Goal: Task Accomplishment & Management: Complete application form

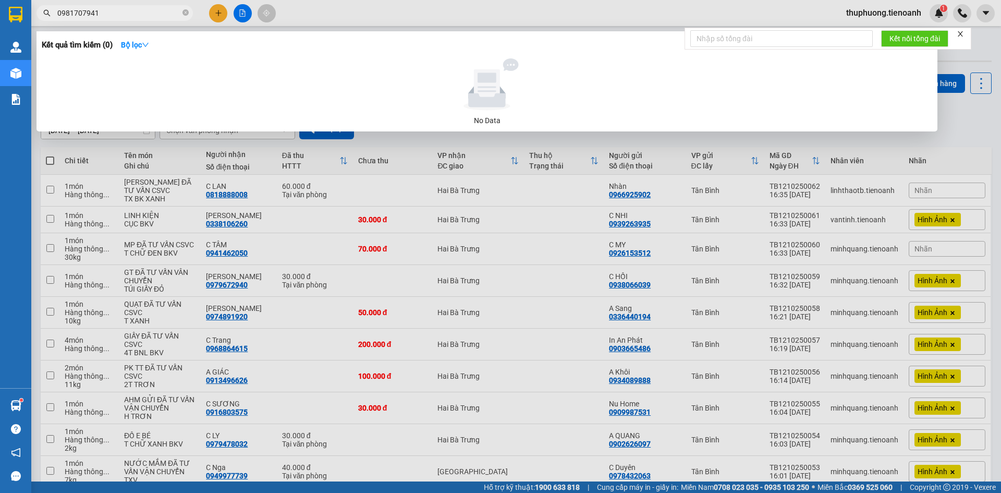
click at [170, 11] on input "0981707941" at bounding box center [118, 12] width 123 height 11
click at [770, 317] on div at bounding box center [500, 246] width 1001 height 493
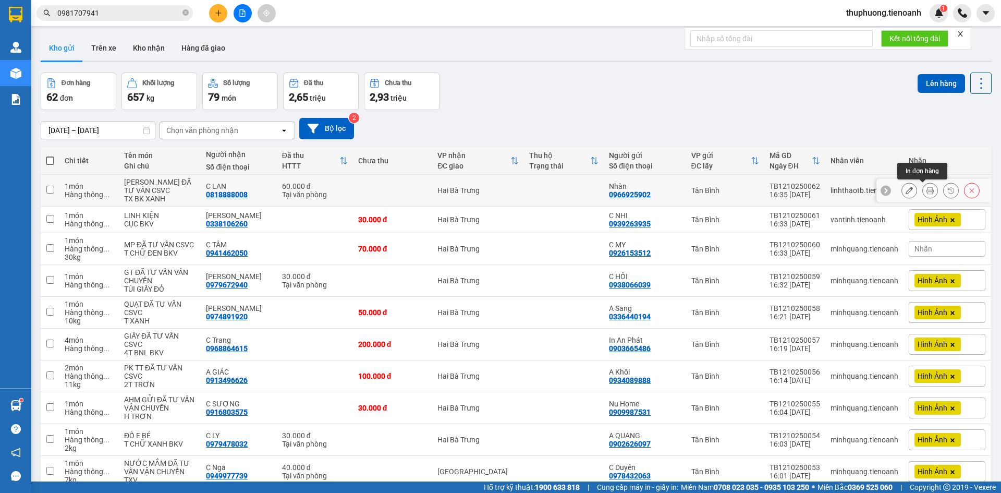
click at [926, 192] on icon at bounding box center [929, 190] width 7 height 7
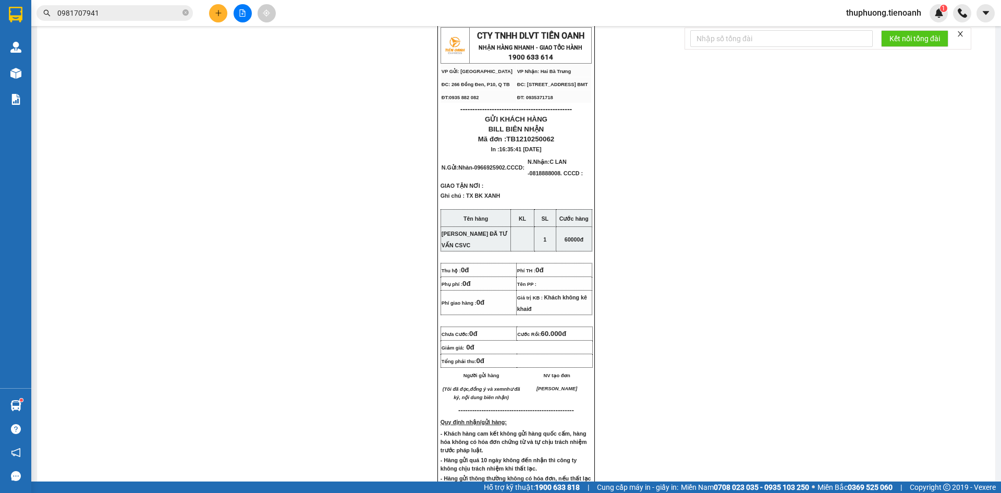
scroll to position [313, 0]
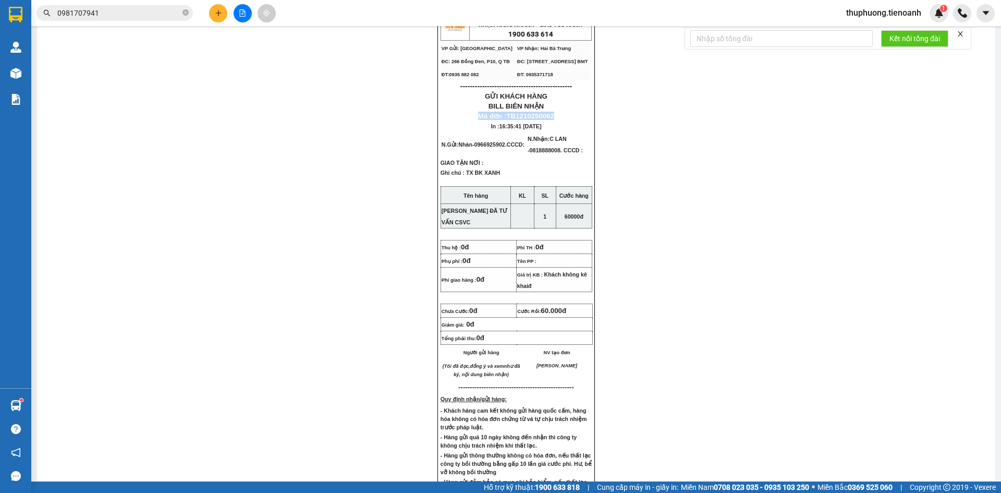
drag, startPoint x: 474, startPoint y: 132, endPoint x: 559, endPoint y: 132, distance: 85.0
click at [559, 120] on p "Mã đơn : TB1210250062" at bounding box center [515, 116] width 151 height 8
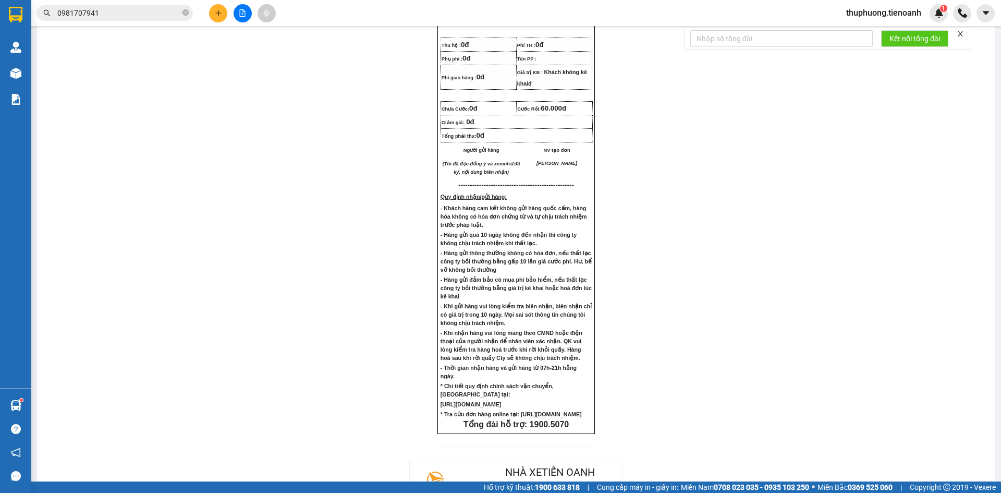
scroll to position [297, 0]
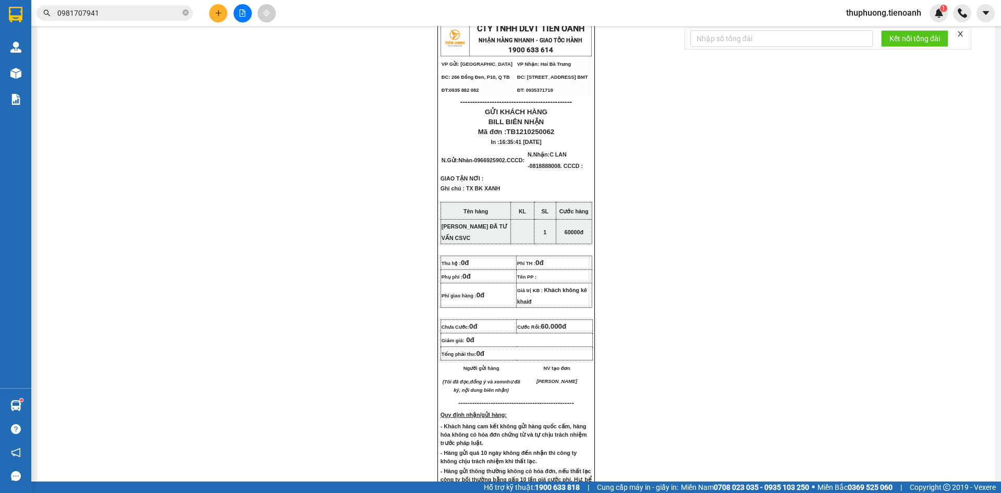
click at [563, 283] on td "Tên PP :" at bounding box center [554, 276] width 76 height 14
click at [126, 10] on input "0981707941" at bounding box center [118, 12] width 123 height 11
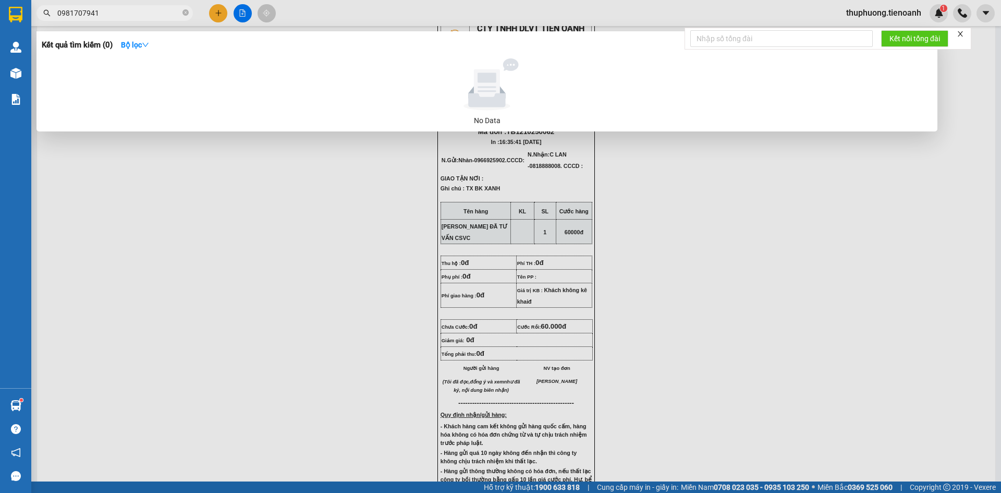
click at [126, 10] on input "0981707941" at bounding box center [118, 12] width 123 height 11
paste input "72944624"
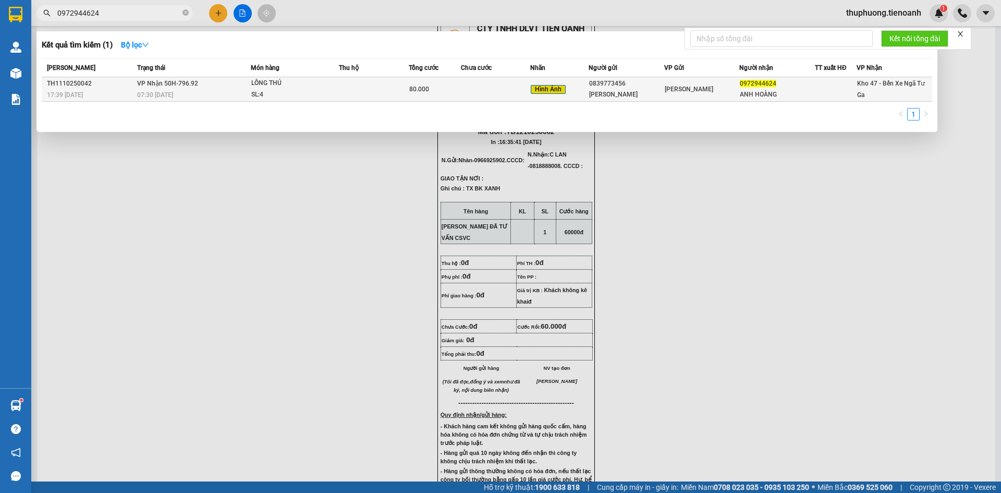
type input "0972944624"
click at [208, 97] on div "07:30 [DATE]" at bounding box center [193, 94] width 113 height 11
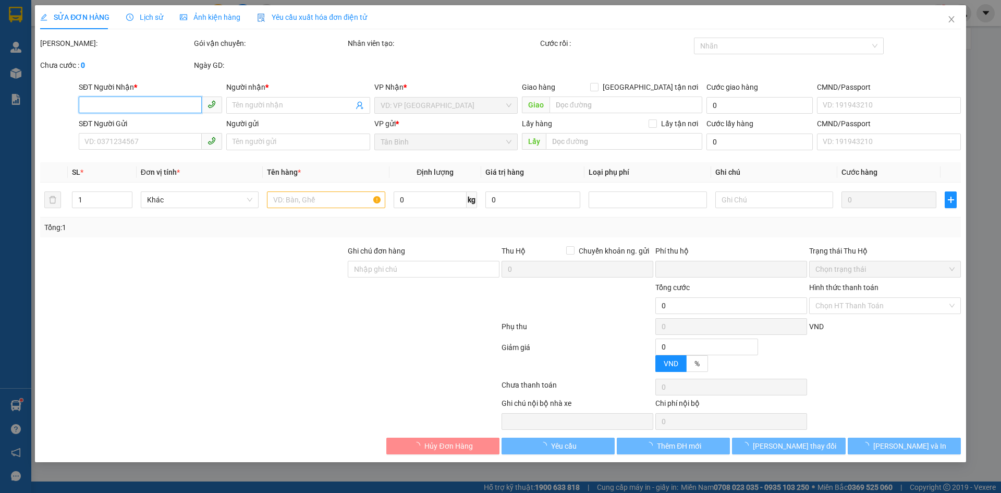
type input "0972944624"
type input "ANH HOÀNG"
type input "0839773456"
type input "[PERSON_NAME]"
type input "0"
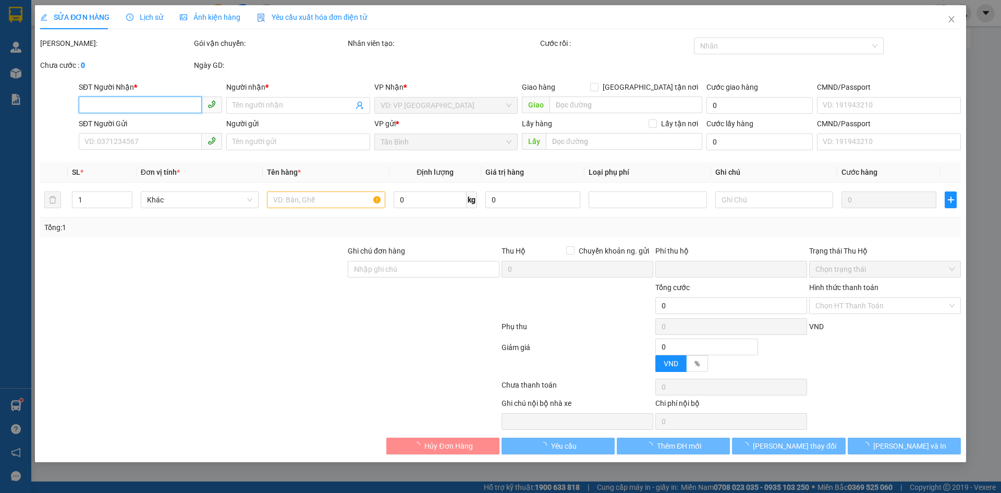
type input "80.000"
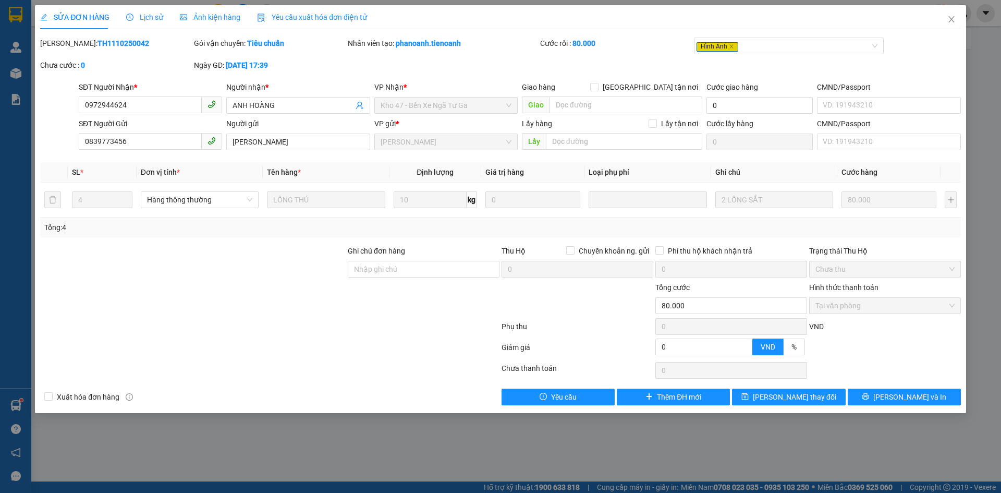
click at [148, 14] on span "Lịch sử" at bounding box center [144, 17] width 37 height 8
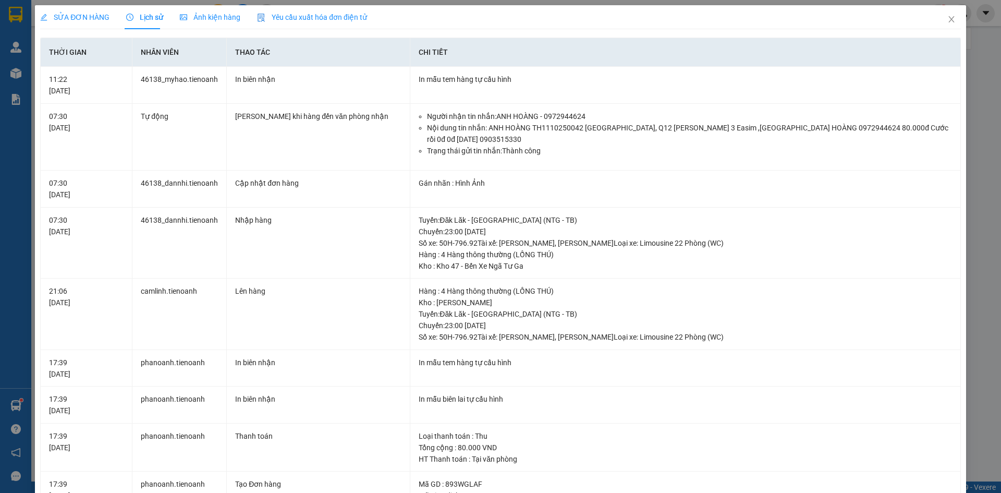
drag, startPoint x: 61, startPoint y: 20, endPoint x: 93, endPoint y: 48, distance: 42.5
click at [61, 20] on span "SỬA ĐƠN HÀNG" at bounding box center [74, 17] width 69 height 8
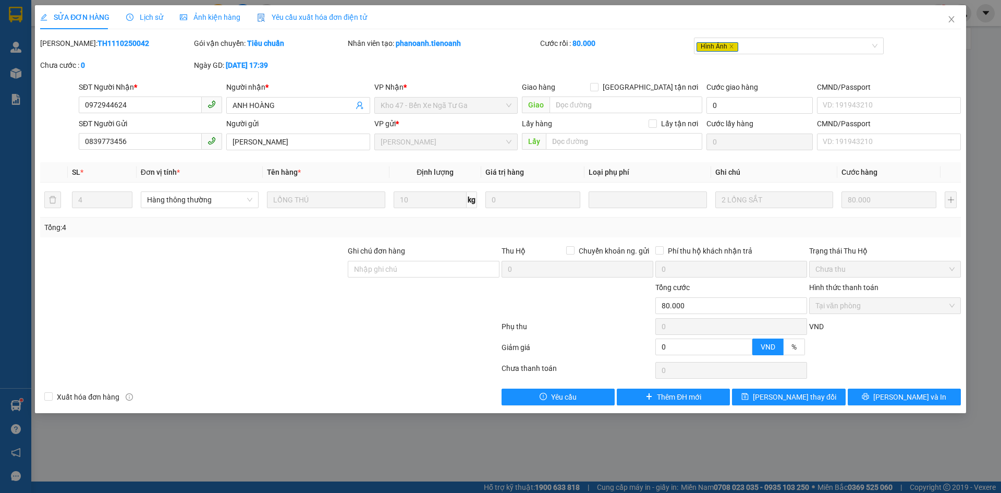
click at [213, 284] on div at bounding box center [193, 299] width 308 height 36
click at [215, 276] on div at bounding box center [193, 263] width 308 height 36
click at [168, 202] on span "Hàng thông thường" at bounding box center [199, 200] width 105 height 16
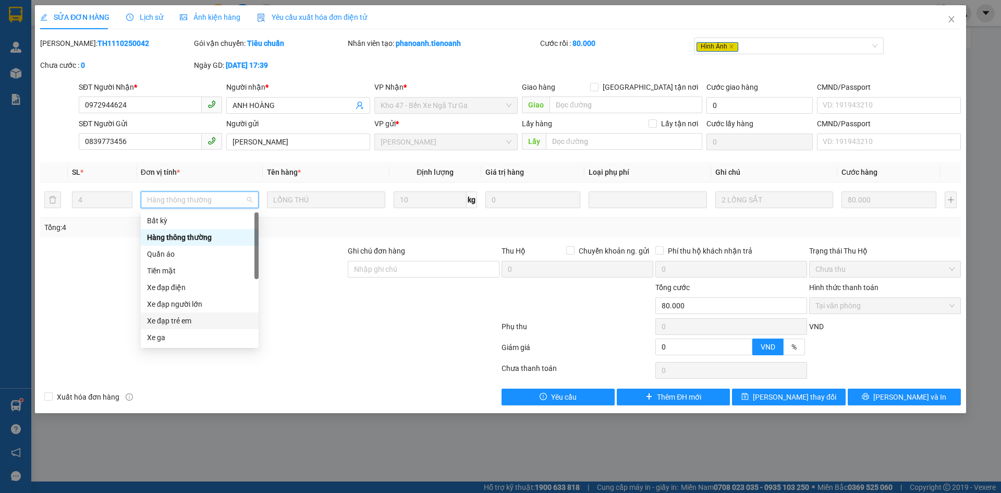
click at [345, 368] on div at bounding box center [269, 370] width 461 height 21
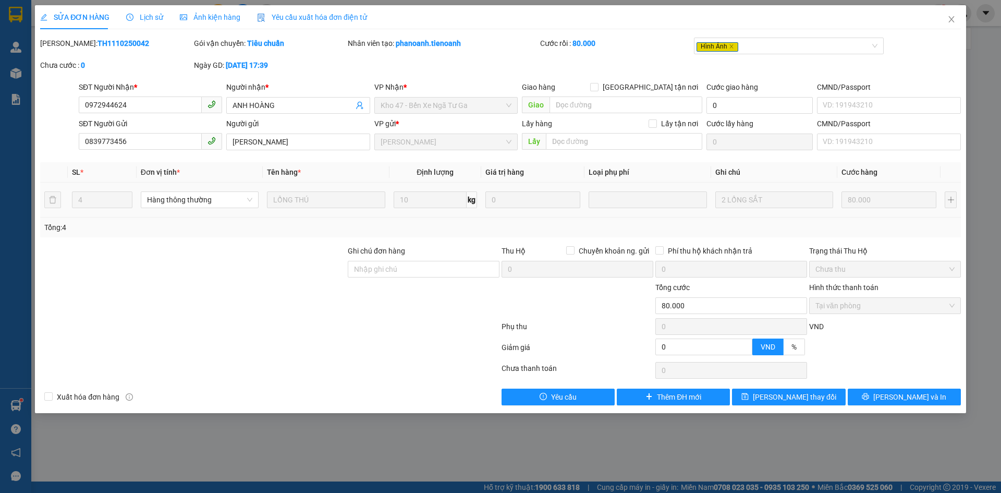
click at [300, 190] on div "LỒNG THÚ" at bounding box center [326, 199] width 118 height 21
click at [294, 361] on div at bounding box center [269, 370] width 461 height 21
click at [151, 21] on span "Lịch sử" at bounding box center [144, 17] width 37 height 8
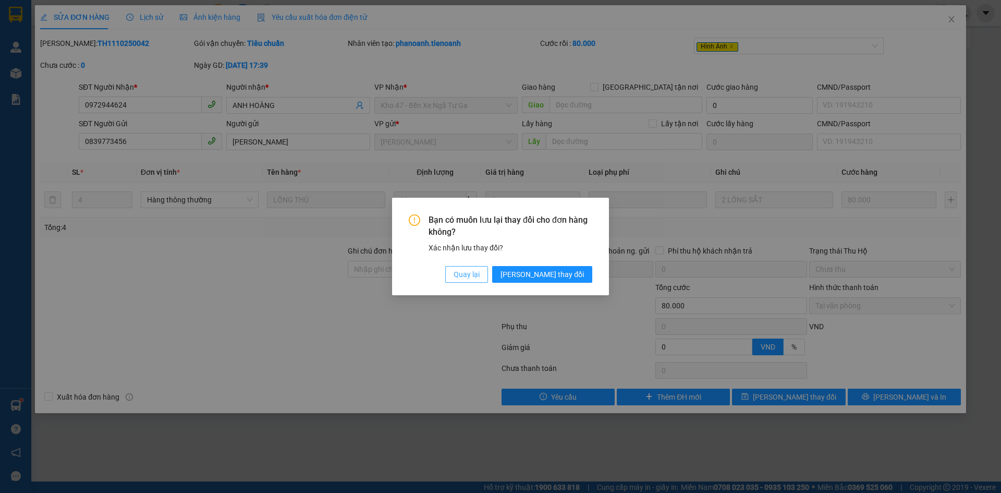
click at [480, 272] on span "Quay lại" at bounding box center [467, 273] width 26 height 11
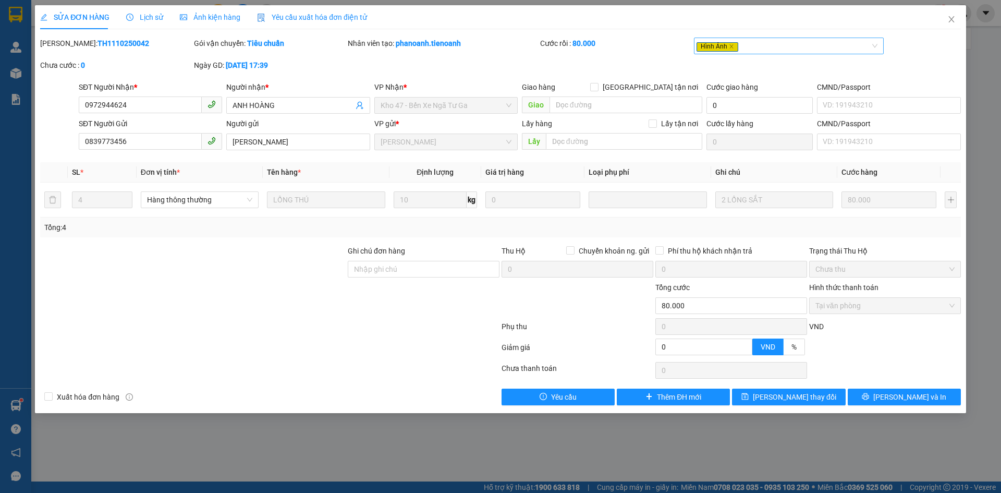
click at [716, 47] on span "Hình Ảnh" at bounding box center [717, 46] width 42 height 9
click at [204, 13] on span "Ảnh kiện hàng" at bounding box center [210, 17] width 60 height 8
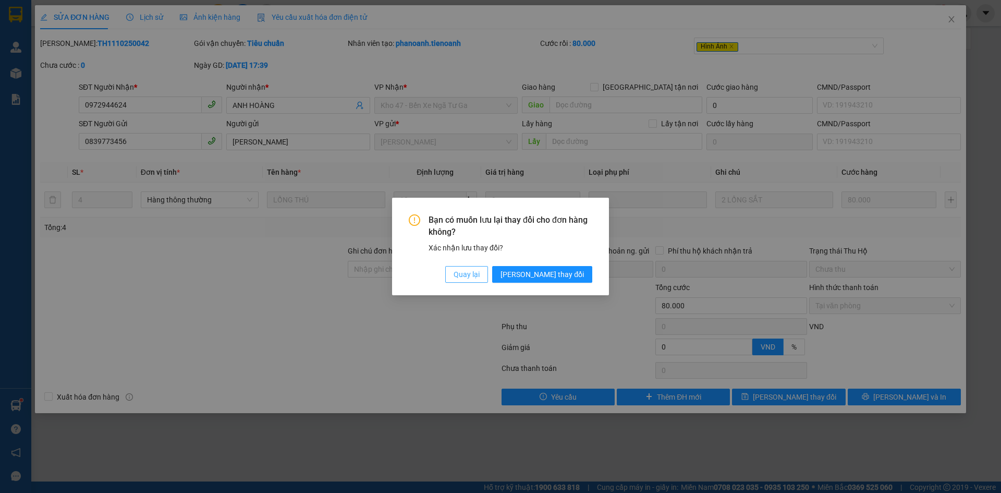
click at [480, 273] on span "Quay lại" at bounding box center [467, 273] width 26 height 11
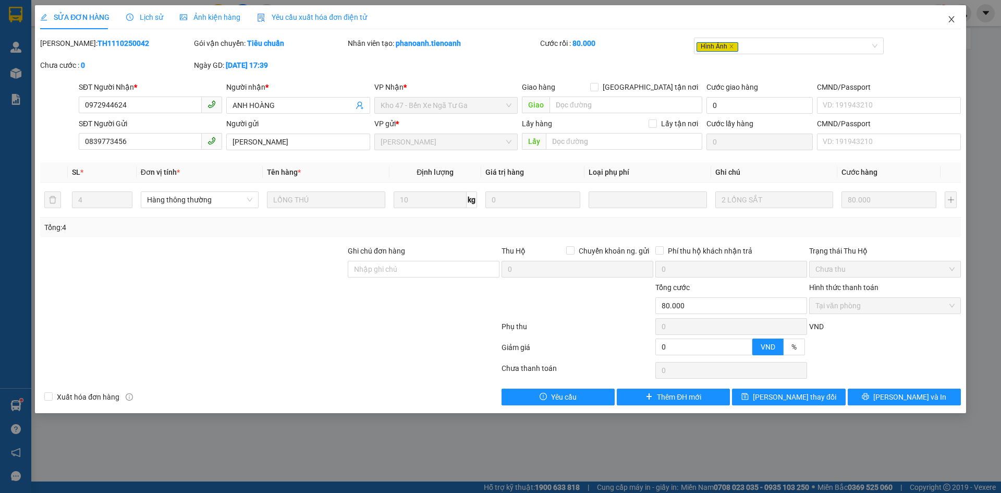
drag, startPoint x: 953, startPoint y: 20, endPoint x: 557, endPoint y: 1, distance: 396.7
click at [953, 20] on icon "close" at bounding box center [951, 19] width 8 height 8
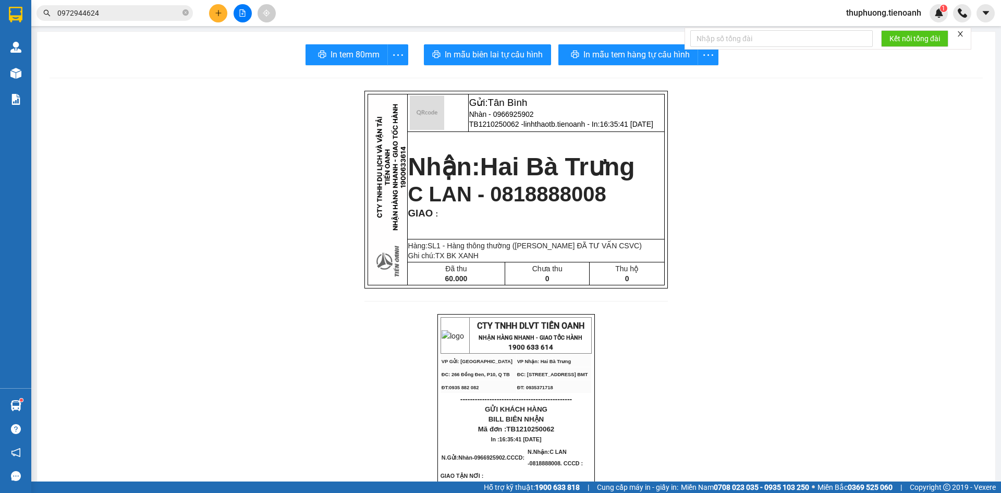
click at [120, 16] on input "0972944624" at bounding box center [118, 12] width 123 height 11
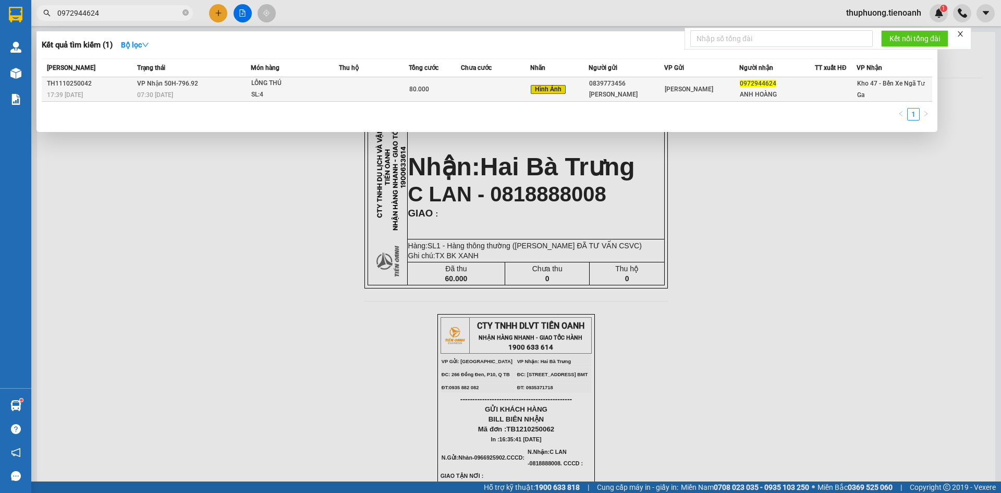
click at [173, 96] on span "07:30 [DATE]" at bounding box center [155, 94] width 36 height 7
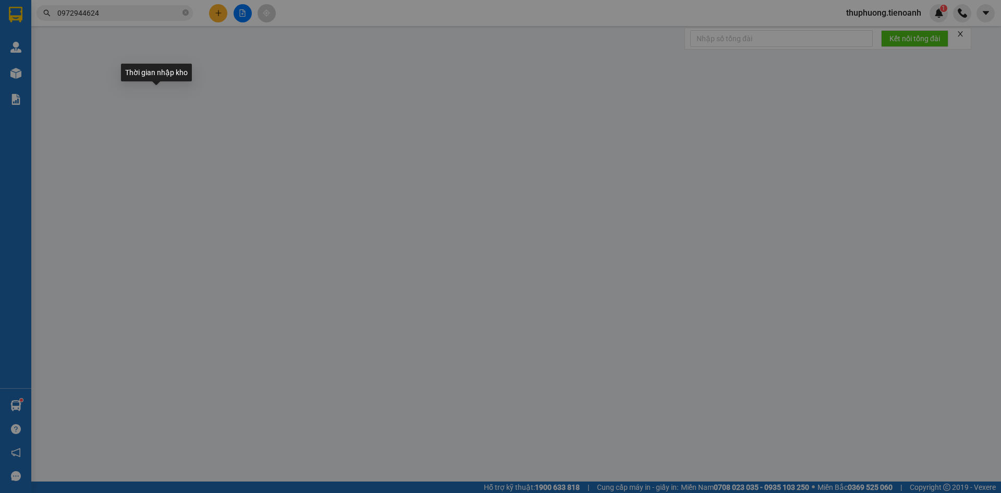
type input "0972944624"
type input "ANH HOÀNG"
type input "0839773456"
type input "[PERSON_NAME]"
type input "0"
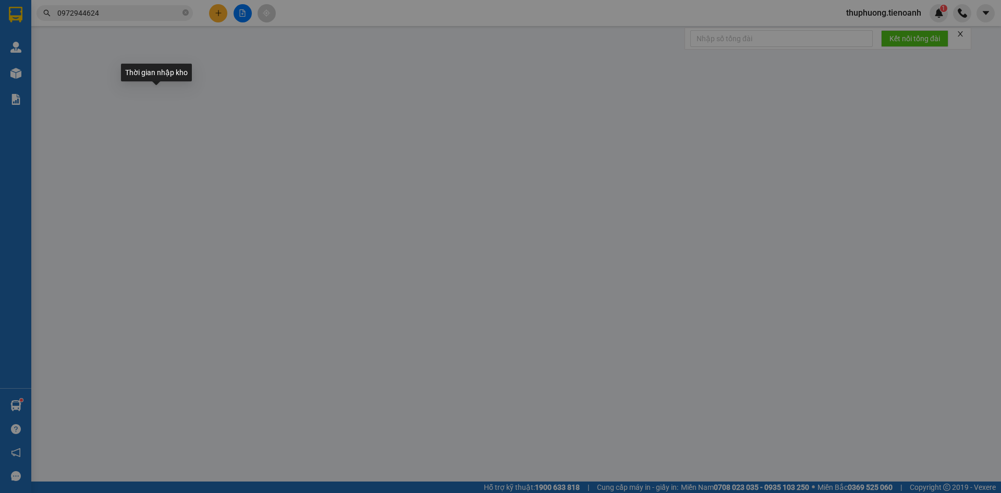
type input "80.000"
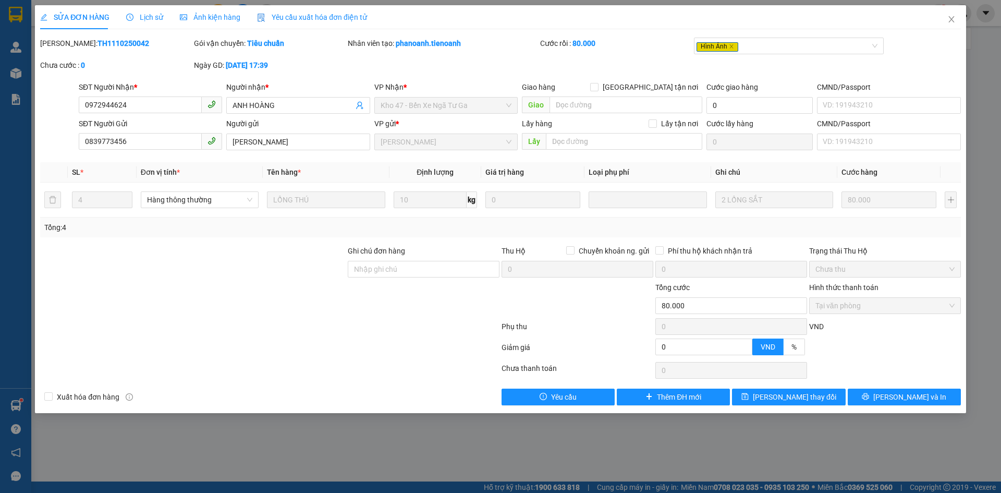
click at [209, 22] on div "Ảnh kiện hàng" at bounding box center [210, 16] width 60 height 11
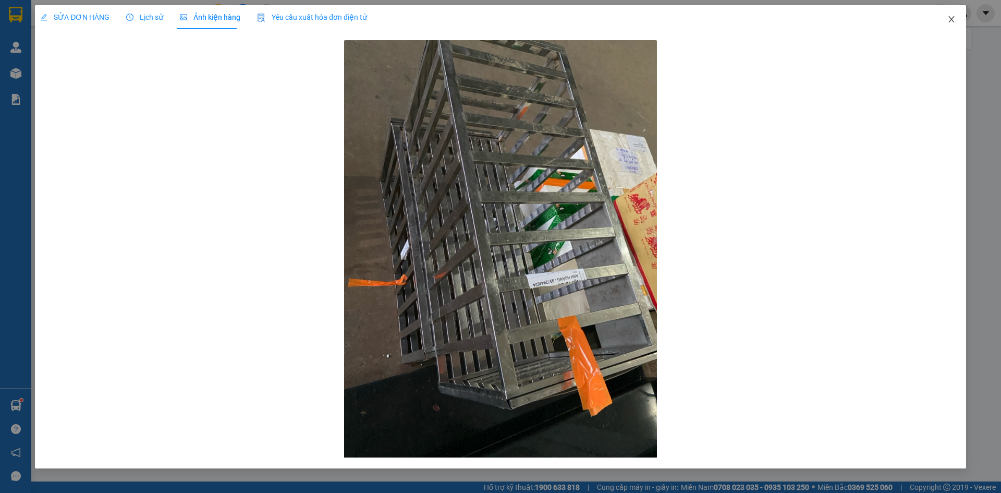
click at [950, 18] on icon "close" at bounding box center [951, 19] width 6 height 6
